Goal: Contribute content: Add original content to the website for others to see

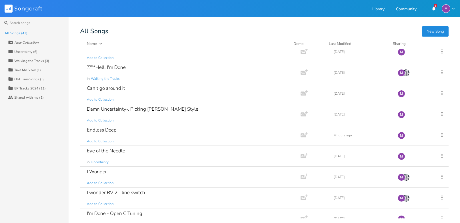
scroll to position [426, 0]
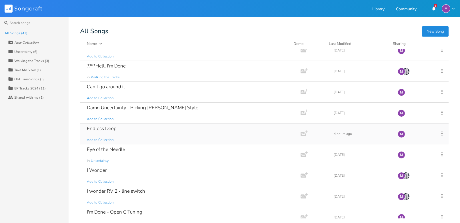
click at [156, 130] on div "Endless Deep Add to Collection" at bounding box center [189, 133] width 204 height 21
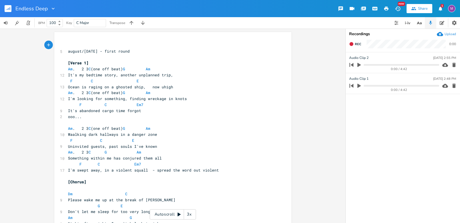
click at [186, 213] on div "3x" at bounding box center [189, 214] width 10 height 10
click at [186, 213] on div "4x" at bounding box center [189, 214] width 10 height 10
click at [186, 213] on div "5x" at bounding box center [189, 214] width 10 height 10
click at [186, 213] on div "1x" at bounding box center [189, 214] width 10 height 10
click at [352, 45] on icon "button" at bounding box center [351, 44] width 5 height 5
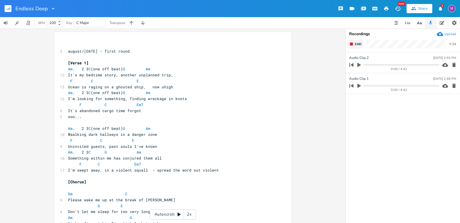
click at [356, 43] on span "End" at bounding box center [357, 44] width 7 height 4
click at [359, 62] on button "button" at bounding box center [358, 64] width 7 height 9
click at [422, 64] on icon "button" at bounding box center [453, 65] width 3 height 4
click at [350, 44] on icon "button" at bounding box center [351, 44] width 4 height 4
click at [179, 214] on icon at bounding box center [179, 214] width 3 height 4
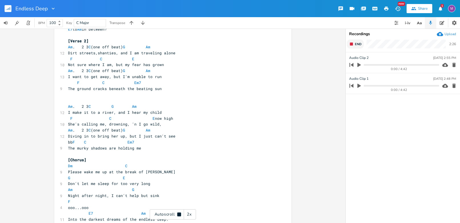
click at [350, 46] on icon "button" at bounding box center [351, 44] width 5 height 5
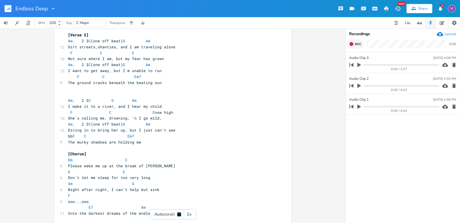
click at [360, 65] on icon "button" at bounding box center [358, 65] width 3 height 4
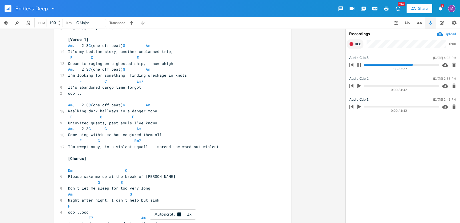
click at [360, 64] on icon "button" at bounding box center [358, 65] width 3 height 4
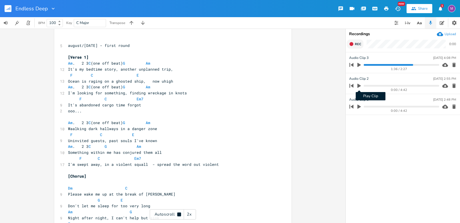
click at [359, 86] on icon "button" at bounding box center [358, 86] width 3 height 4
click at [376, 85] on progress at bounding box center [400, 86] width 75 height 2
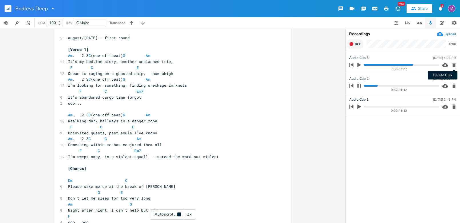
scroll to position [14, 0]
click at [422, 64] on icon "button" at bounding box center [454, 65] width 6 height 6
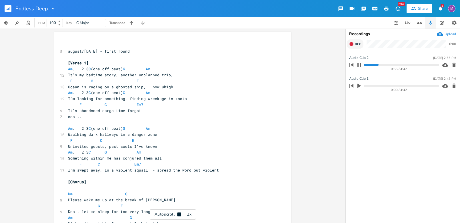
scroll to position [0, 0]
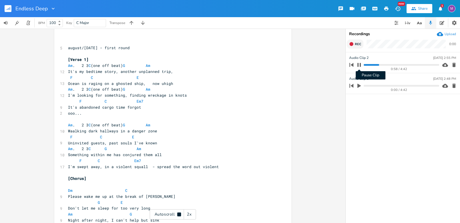
click at [359, 64] on icon "button" at bounding box center [358, 65] width 5 height 5
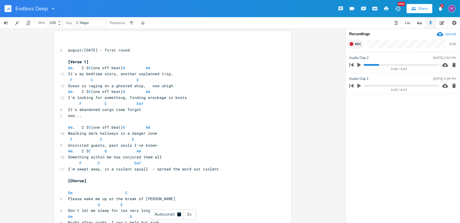
click at [353, 45] on button "Rec" at bounding box center [354, 43] width 17 height 9
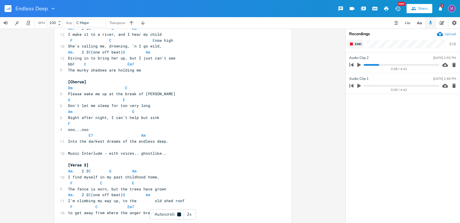
click at [352, 47] on button "End" at bounding box center [354, 43] width 17 height 9
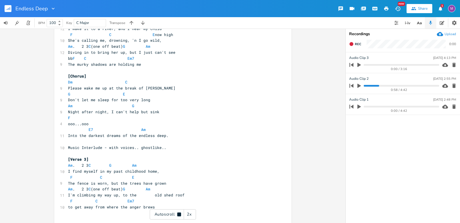
click at [361, 63] on icon "button" at bounding box center [358, 64] width 5 height 5
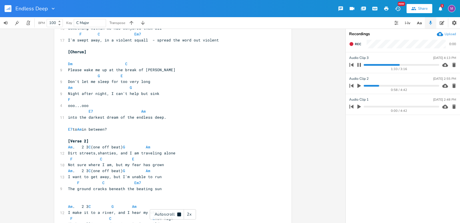
click at [358, 62] on button "button" at bounding box center [358, 64] width 7 height 9
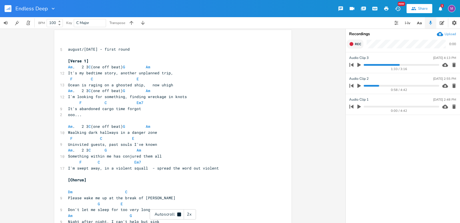
click at [350, 46] on icon "button" at bounding box center [351, 44] width 5 height 5
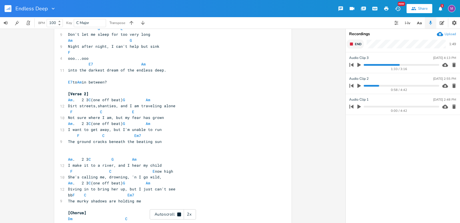
click at [353, 43] on icon "button" at bounding box center [351, 44] width 5 height 5
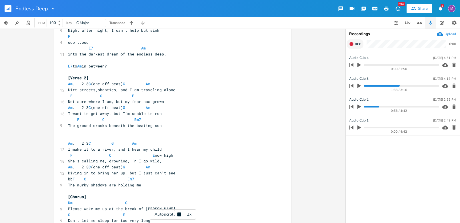
click at [359, 65] on icon "button" at bounding box center [358, 65] width 3 height 4
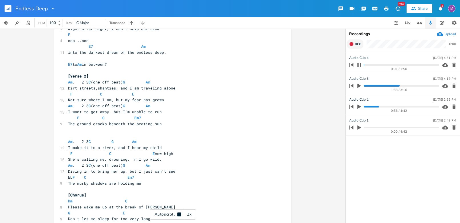
click at [369, 64] on div "0:01 / 1:50" at bounding box center [393, 64] width 92 height 9
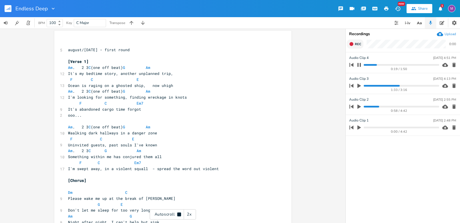
click at [359, 67] on icon "button" at bounding box center [358, 65] width 5 height 5
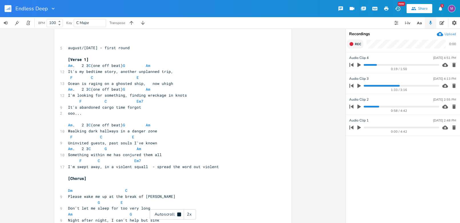
scroll to position [4, 0]
click at [422, 65] on icon "button" at bounding box center [453, 65] width 3 height 4
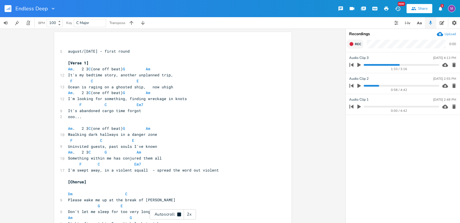
scroll to position [0, 0]
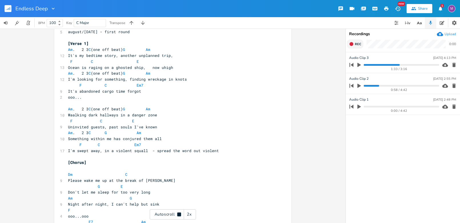
click at [354, 46] on button "Rec" at bounding box center [354, 43] width 17 height 9
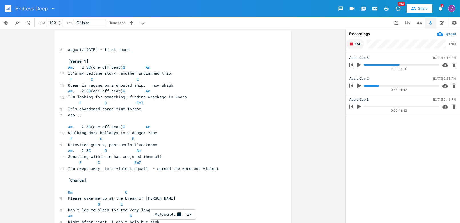
click at [350, 47] on button "End" at bounding box center [354, 43] width 17 height 9
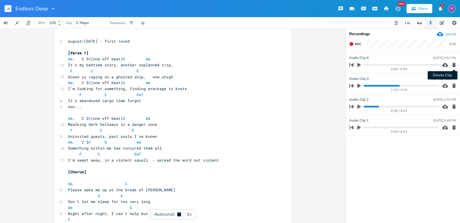
scroll to position [10, 0]
click at [422, 62] on icon "button" at bounding box center [454, 65] width 6 height 6
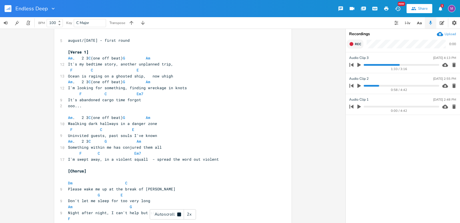
click at [352, 45] on icon "button" at bounding box center [351, 44] width 4 height 4
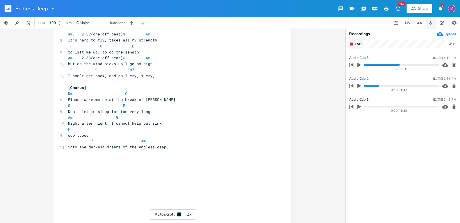
click at [126, 125] on span "Night after night, I cannot help but sink" at bounding box center [115, 122] width 94 height 5
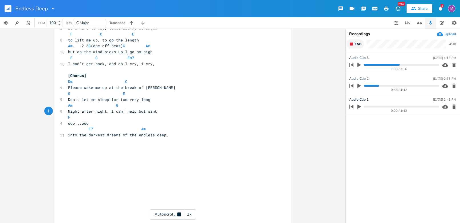
scroll to position [0, 2]
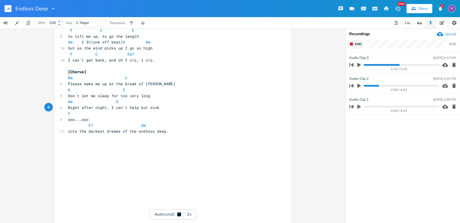
type textarea "'t"
click at [353, 44] on icon "button" at bounding box center [351, 44] width 5 height 5
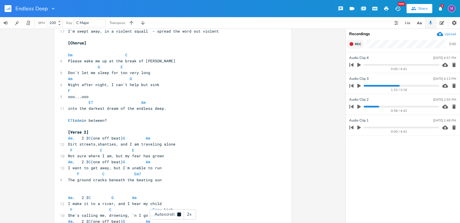
click at [359, 63] on icon "button" at bounding box center [358, 64] width 5 height 5
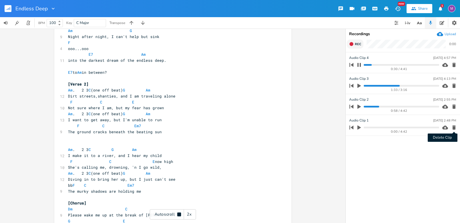
scroll to position [187, 0]
click at [422, 129] on icon "button" at bounding box center [453, 127] width 3 height 4
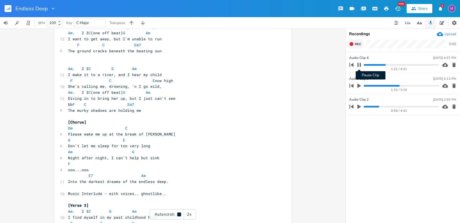
click at [358, 66] on icon "button" at bounding box center [358, 65] width 5 height 5
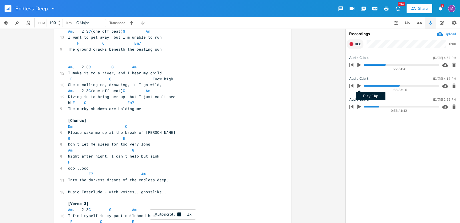
click at [359, 85] on icon "button" at bounding box center [358, 86] width 3 height 4
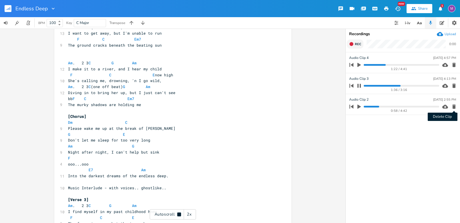
scroll to position [273, 0]
click at [422, 105] on icon "button" at bounding box center [453, 106] width 3 height 4
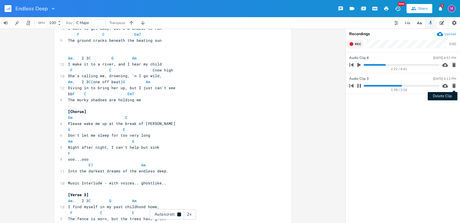
scroll to position [278, 0]
click at [422, 84] on icon "button" at bounding box center [453, 86] width 3 height 4
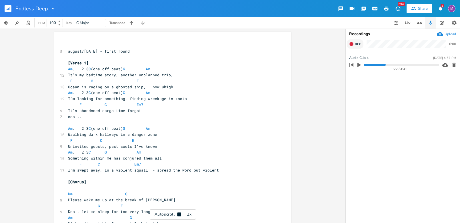
scroll to position [0, 0]
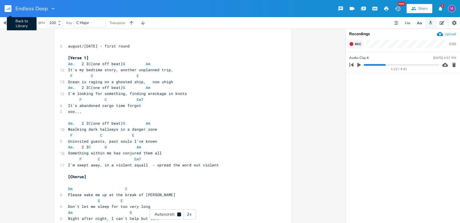
click at [7, 10] on rect "button" at bounding box center [8, 8] width 7 height 7
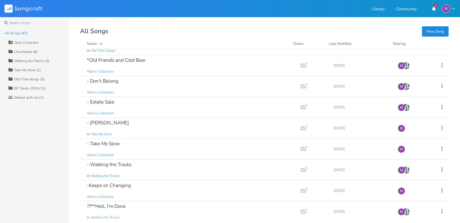
scroll to position [300, 0]
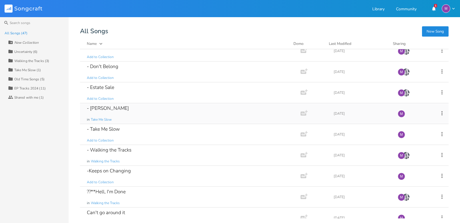
click at [127, 107] on div "- [PERSON_NAME] in Take Me Slow" at bounding box center [189, 113] width 204 height 21
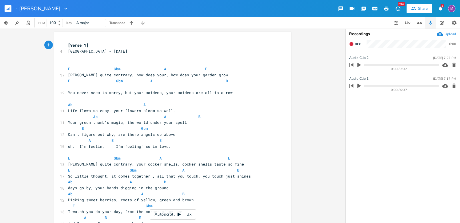
click at [190, 215] on div "3x" at bounding box center [189, 214] width 10 height 10
click at [190, 215] on div "4x" at bounding box center [189, 214] width 10 height 10
click at [190, 215] on div "5x" at bounding box center [189, 214] width 10 height 10
click at [190, 215] on div "1x" at bounding box center [189, 214] width 10 height 10
click at [180, 213] on icon at bounding box center [179, 214] width 5 height 5
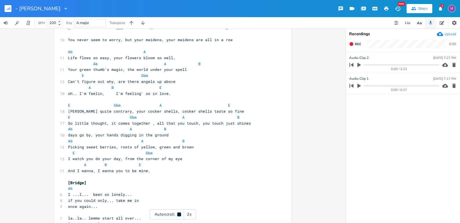
scroll to position [53, 0]
